Goal: Task Accomplishment & Management: Use online tool/utility

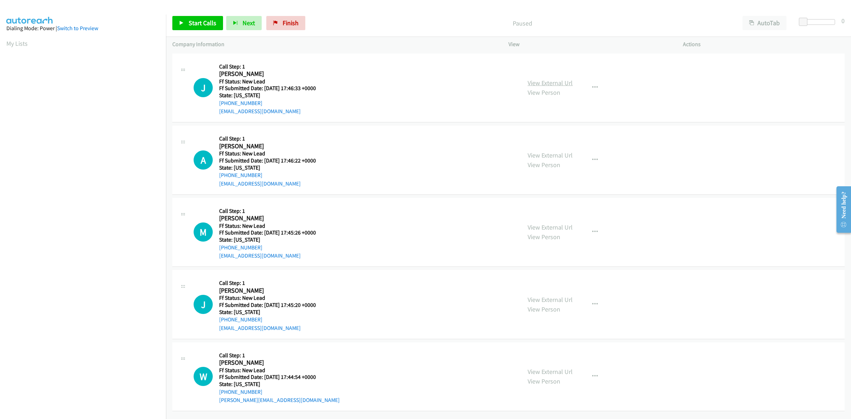
click at [541, 84] on link "View External Url" at bounding box center [549, 83] width 45 height 8
click at [543, 155] on link "View External Url" at bounding box center [549, 155] width 45 height 8
click at [546, 226] on link "View External Url" at bounding box center [549, 227] width 45 height 8
click at [538, 298] on link "View External Url" at bounding box center [549, 299] width 45 height 8
click at [545, 372] on link "View External Url" at bounding box center [549, 371] width 45 height 8
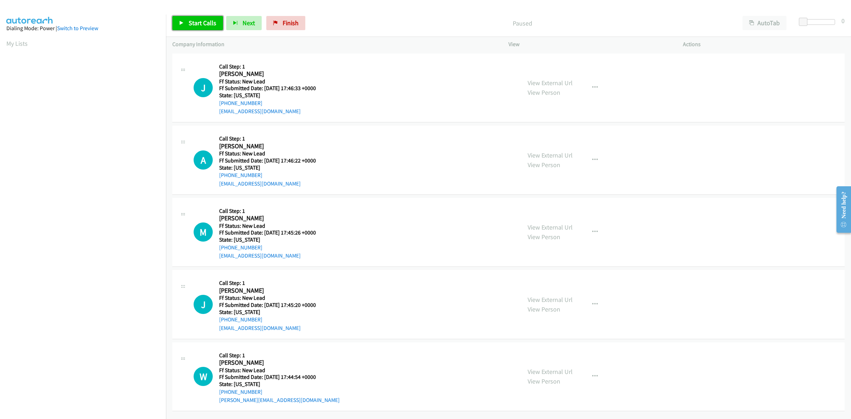
click at [194, 22] on span "Start Calls" at bounding box center [203, 23] width 28 height 8
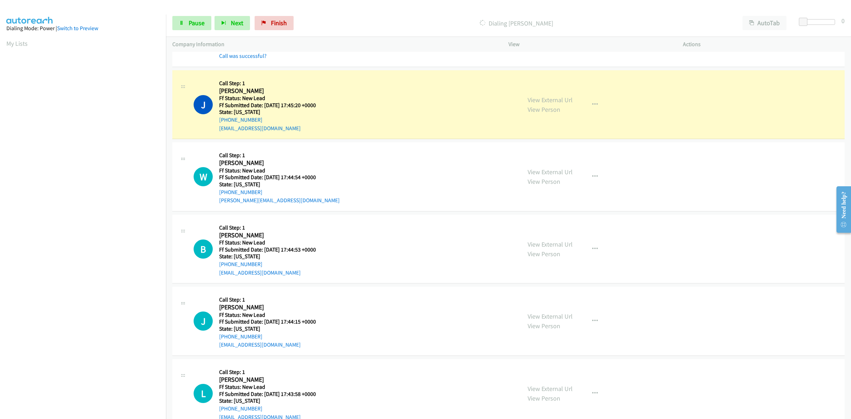
scroll to position [256, 0]
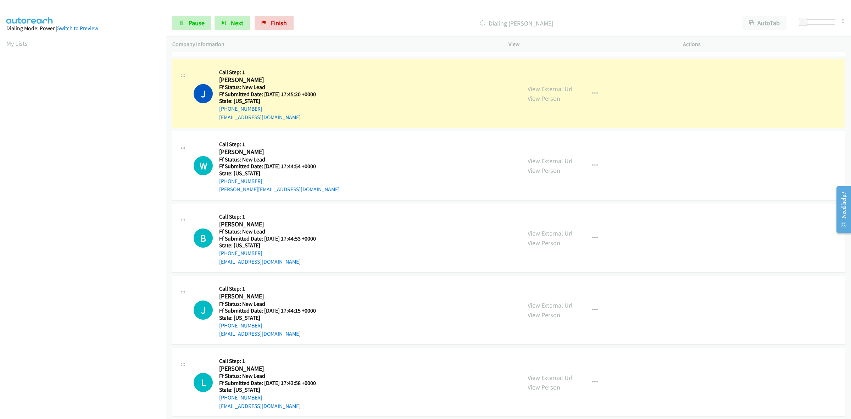
click at [551, 231] on link "View External Url" at bounding box center [549, 233] width 45 height 8
click at [551, 306] on link "View External Url" at bounding box center [549, 305] width 45 height 8
click at [554, 376] on link "View External Url" at bounding box center [549, 377] width 45 height 8
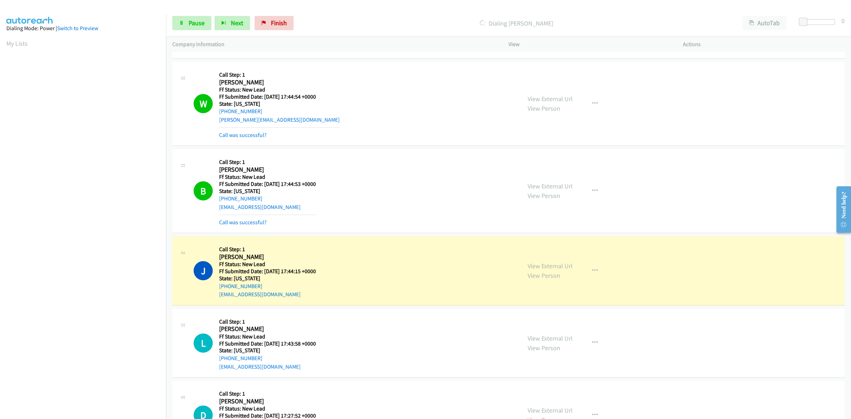
scroll to position [433, 0]
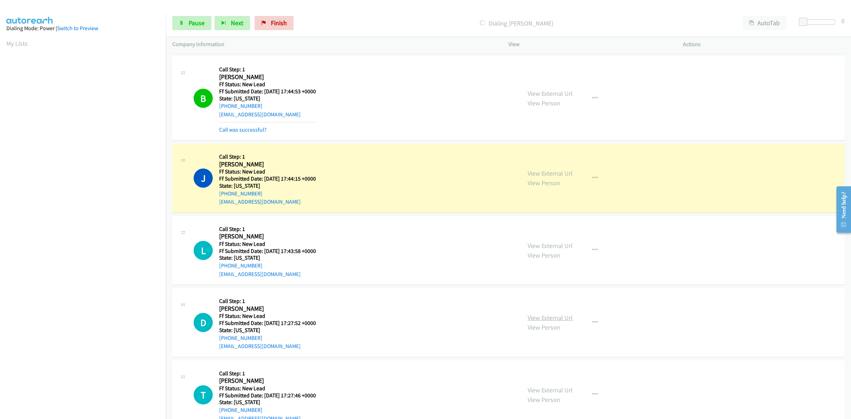
click at [552, 315] on link "View External Url" at bounding box center [549, 317] width 45 height 8
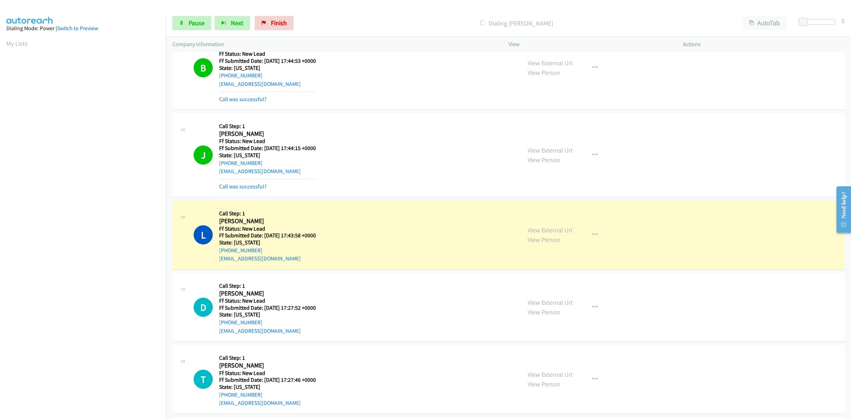
scroll to position [543, 0]
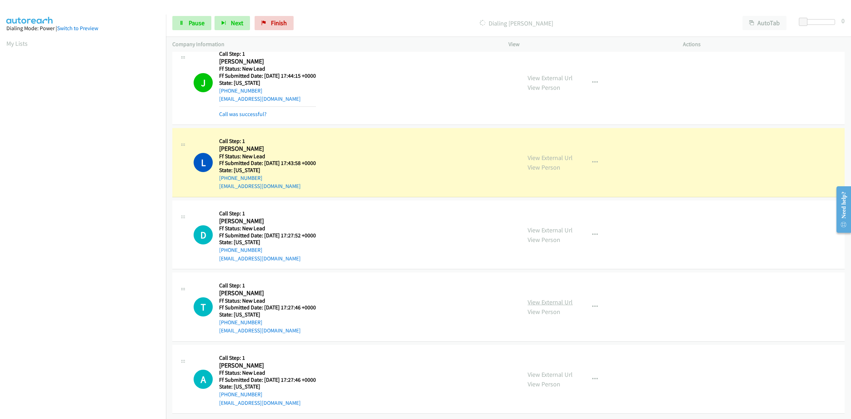
click at [565, 298] on link "View External Url" at bounding box center [549, 302] width 45 height 8
click at [557, 370] on link "View External Url" at bounding box center [549, 374] width 45 height 8
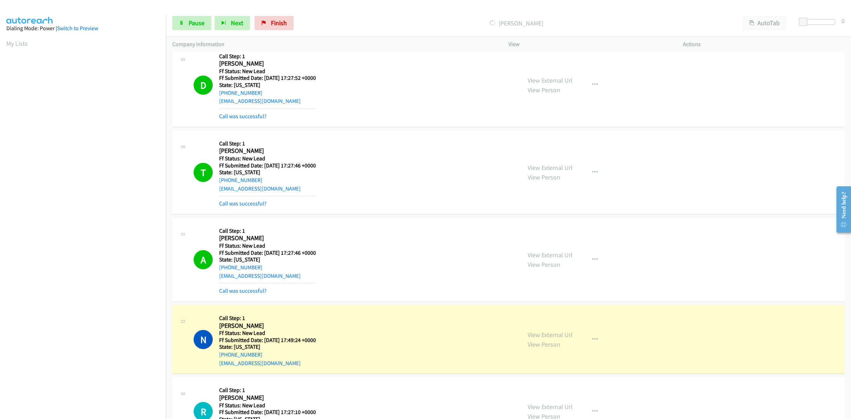
scroll to position [720, 0]
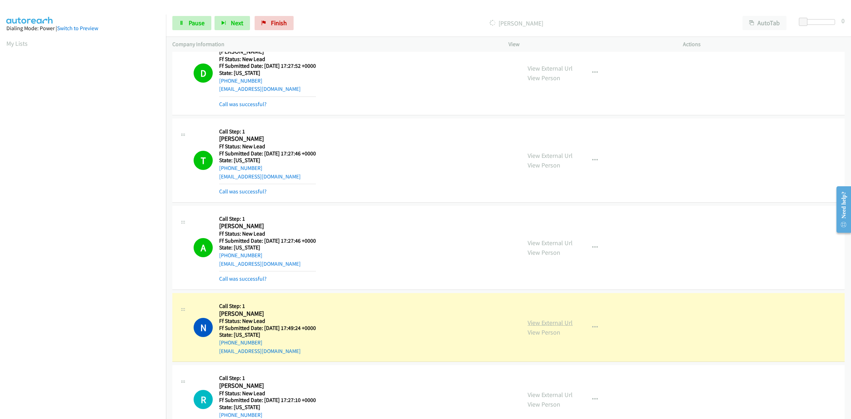
click at [541, 323] on link "View External Url" at bounding box center [549, 322] width 45 height 8
click at [563, 393] on link "View External Url" at bounding box center [549, 394] width 45 height 8
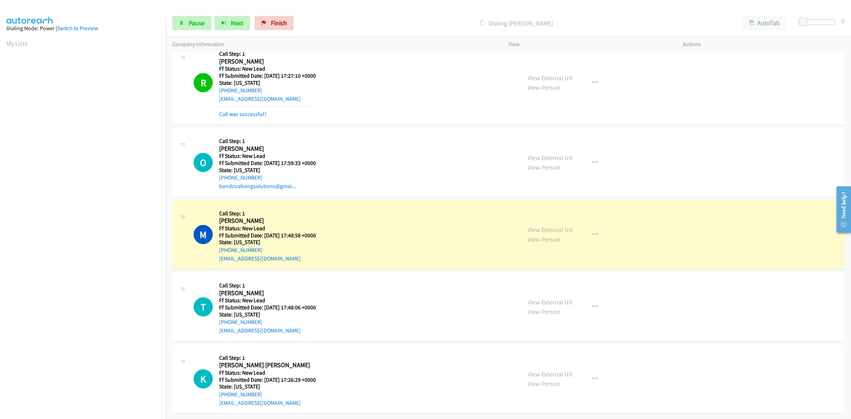
scroll to position [1023, 0]
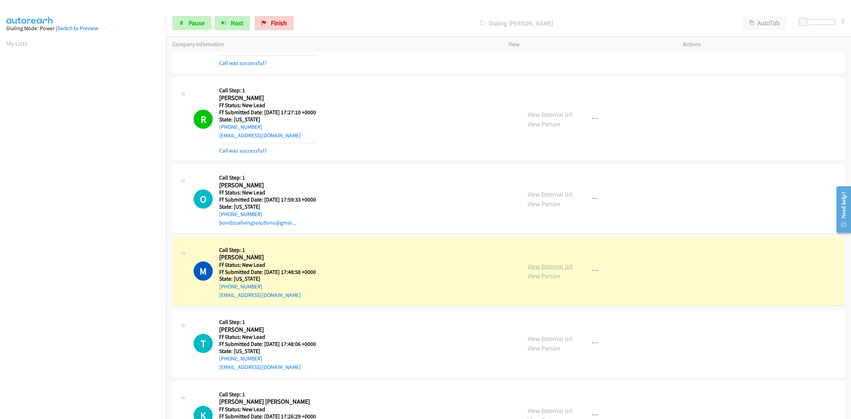
click at [543, 264] on link "View External Url" at bounding box center [549, 266] width 45 height 8
click at [9, 54] on aside "Dialing Mode: Power | Switch to Preview My Lists" at bounding box center [83, 211] width 166 height 392
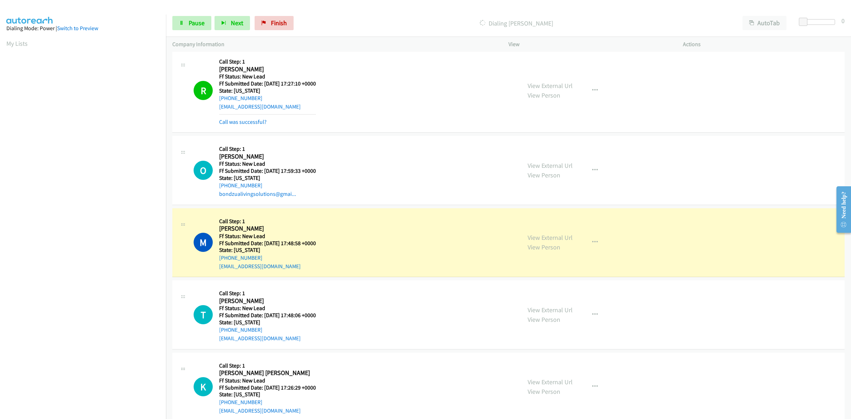
scroll to position [1067, 0]
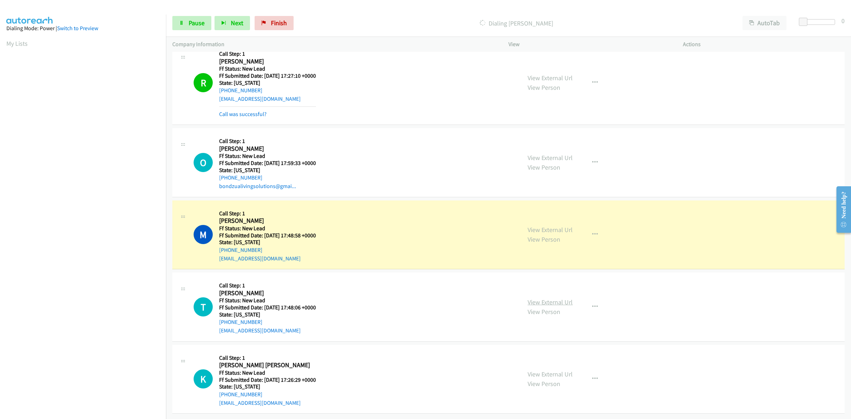
click at [555, 298] on link "View External Url" at bounding box center [549, 302] width 45 height 8
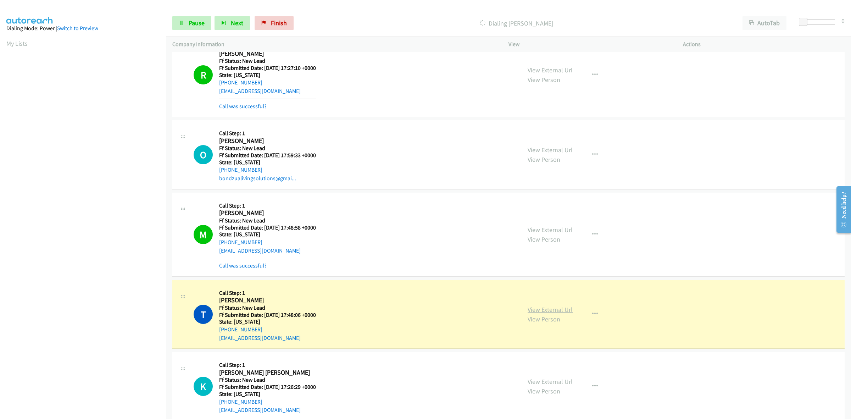
click at [552, 311] on link "View External Url" at bounding box center [549, 309] width 45 height 8
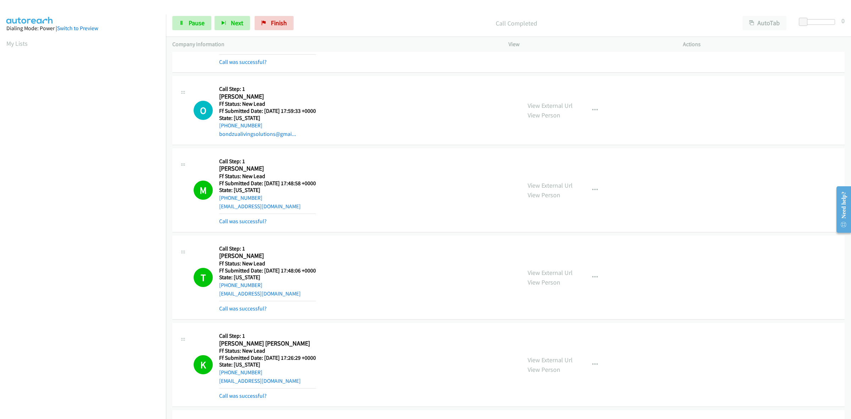
scroll to position [1200, 0]
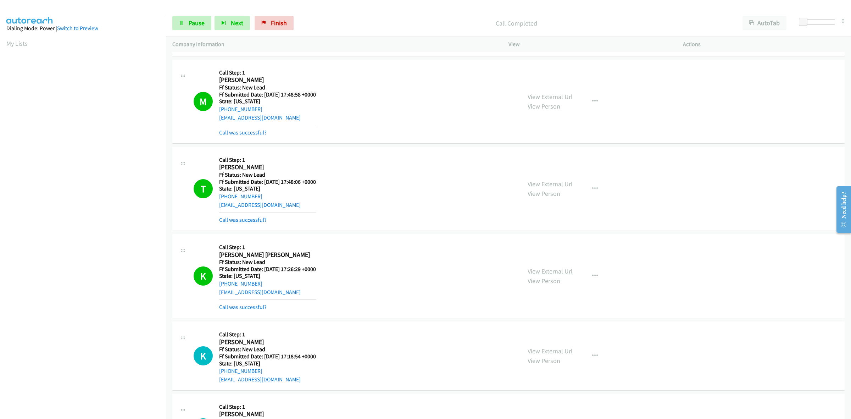
click at [552, 270] on link "View External Url" at bounding box center [549, 271] width 45 height 8
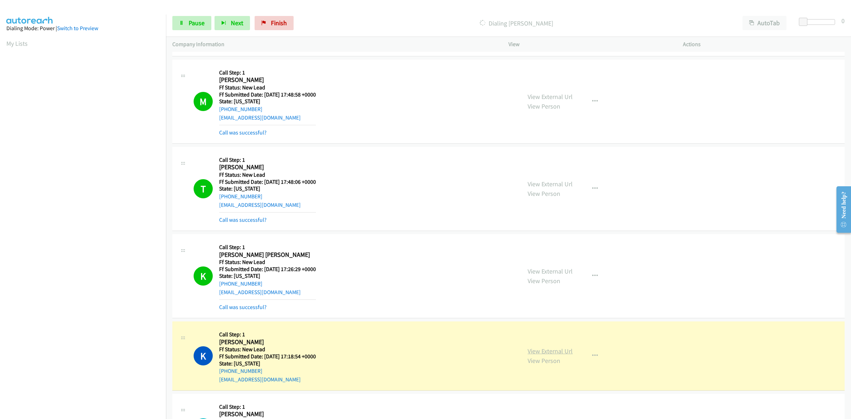
click at [553, 348] on link "View External Url" at bounding box center [549, 351] width 45 height 8
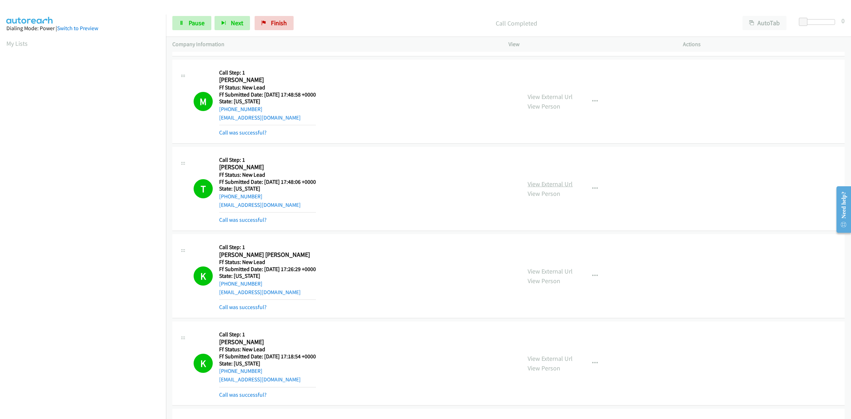
click at [553, 187] on link "View External Url" at bounding box center [549, 184] width 45 height 8
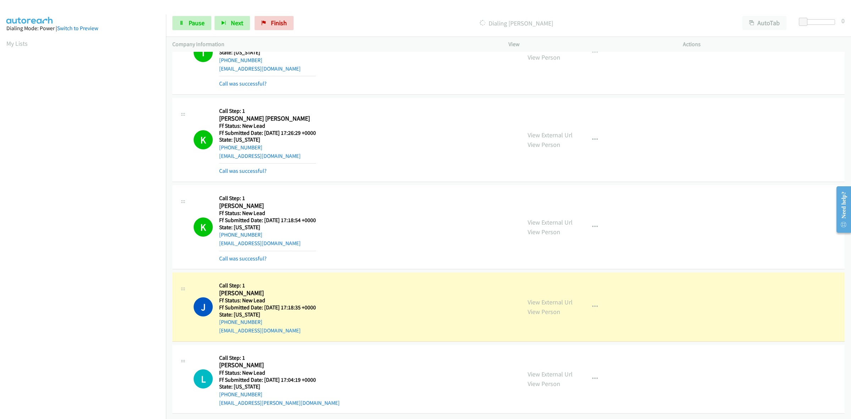
scroll to position [1345, 0]
click at [566, 298] on link "View External Url" at bounding box center [549, 302] width 45 height 8
click at [541, 370] on link "View External Url" at bounding box center [549, 374] width 45 height 8
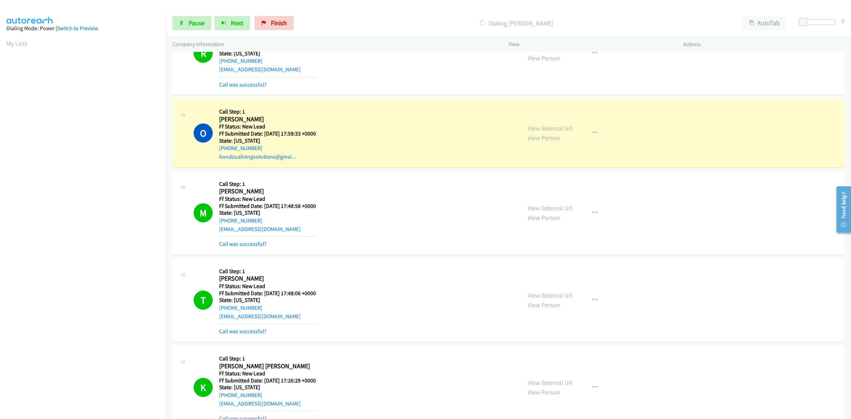
scroll to position [1065, 0]
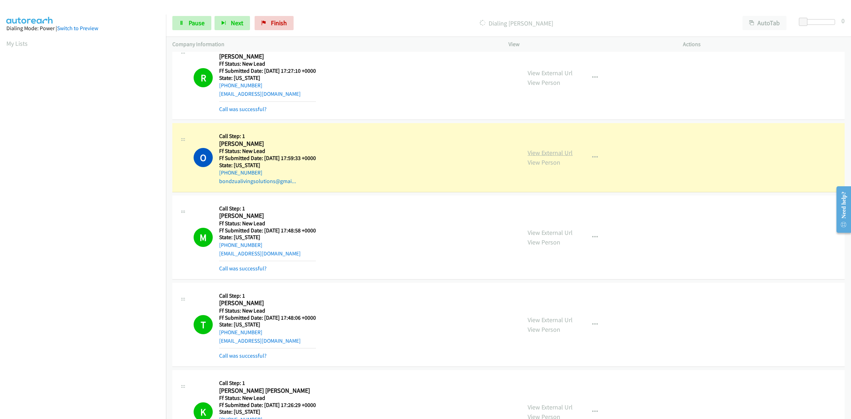
click at [550, 151] on link "View External Url" at bounding box center [549, 153] width 45 height 8
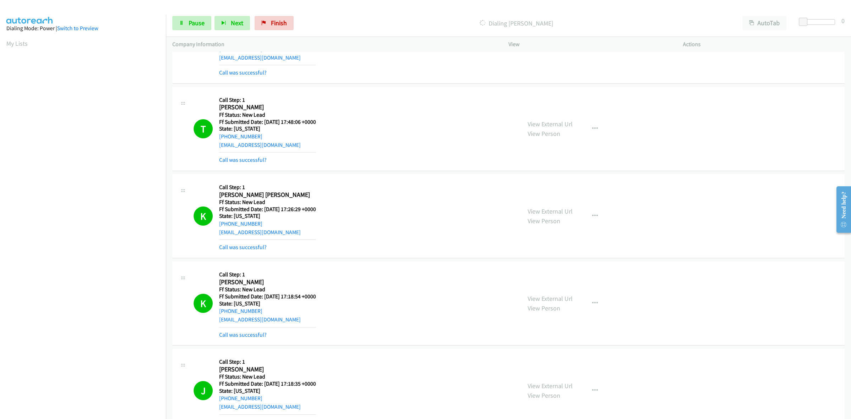
scroll to position [1375, 0]
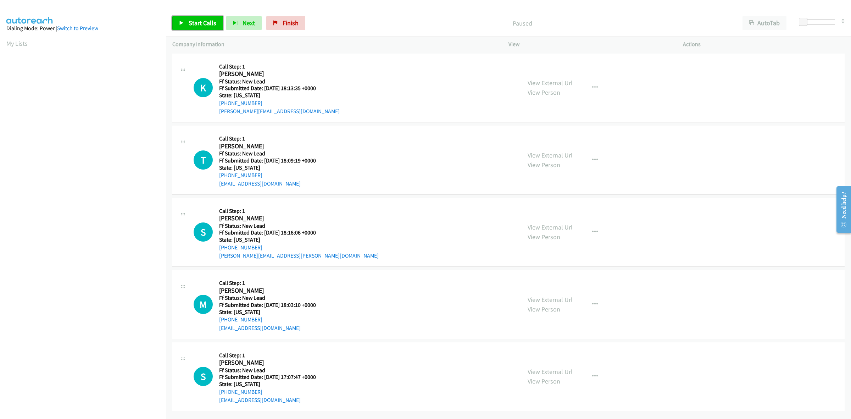
click at [208, 24] on span "Start Calls" at bounding box center [203, 23] width 28 height 8
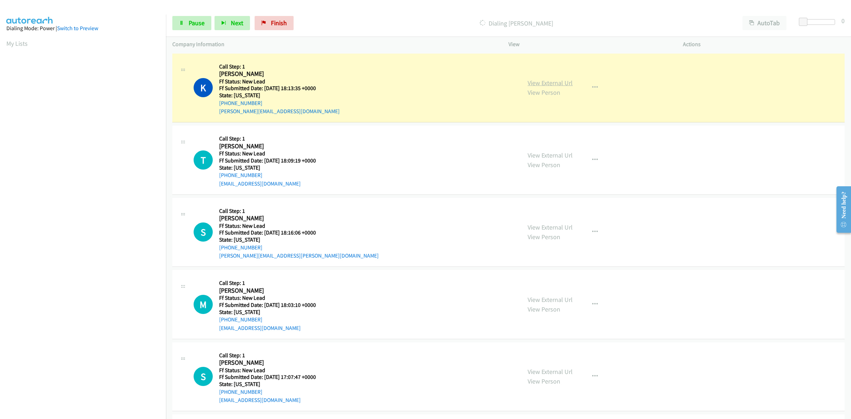
click at [561, 80] on link "View External Url" at bounding box center [549, 83] width 45 height 8
click at [187, 20] on link "Pause" at bounding box center [191, 23] width 39 height 14
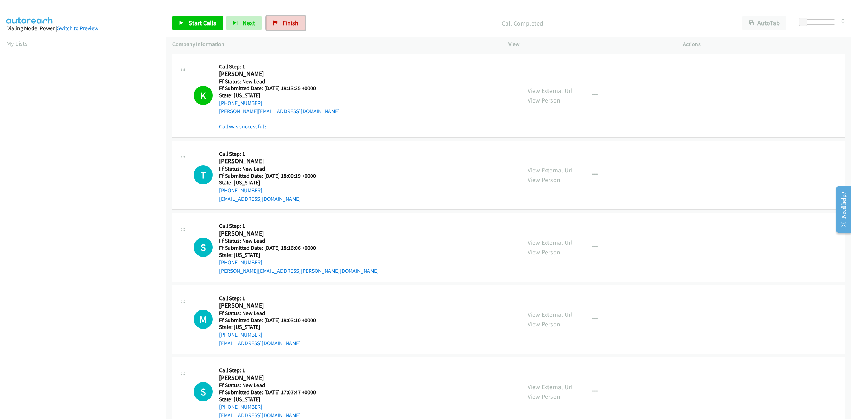
drag, startPoint x: 299, startPoint y: 22, endPoint x: 454, endPoint y: 46, distance: 157.2
click at [299, 22] on link "Finish" at bounding box center [285, 23] width 39 height 14
